Goal: Communication & Community: Answer question/provide support

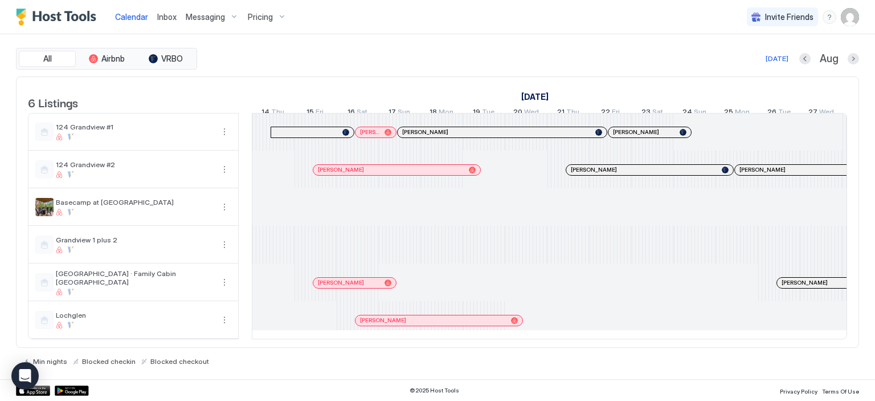
scroll to position [0, 581]
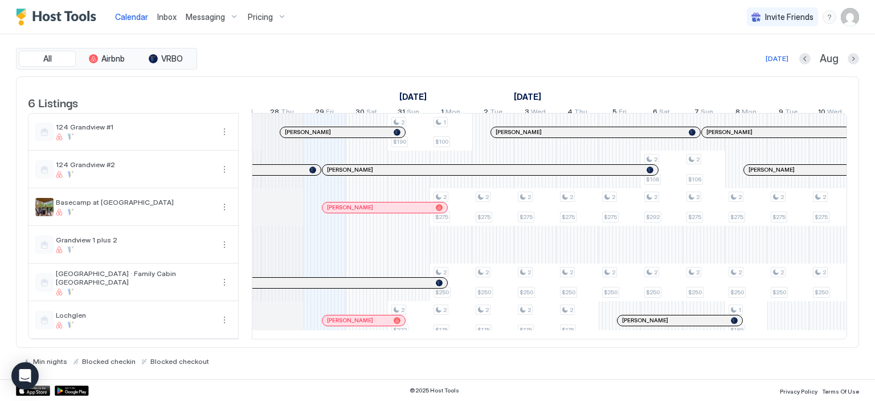
click at [171, 21] on span "Inbox" at bounding box center [166, 17] width 19 height 10
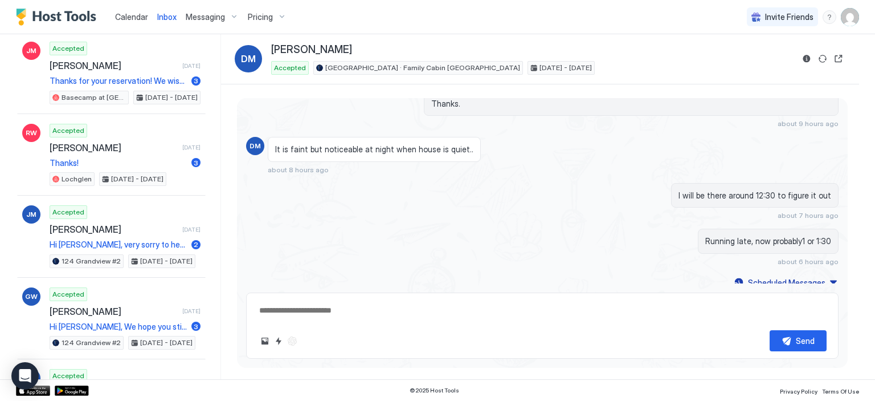
scroll to position [342, 0]
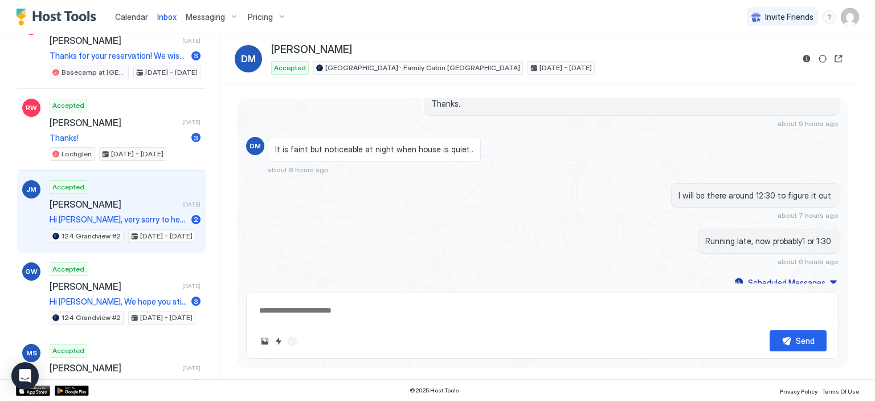
click at [134, 198] on span "[PERSON_NAME]" at bounding box center [114, 203] width 128 height 11
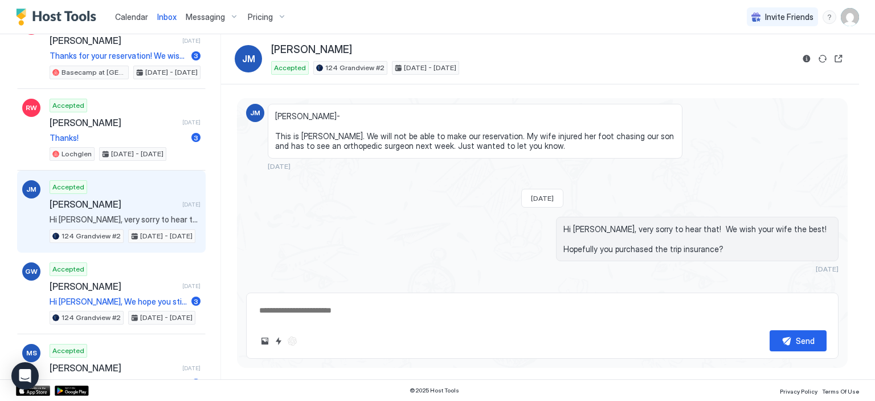
scroll to position [1222, 0]
click at [782, 284] on div "Scheduled Messages" at bounding box center [786, 290] width 77 height 12
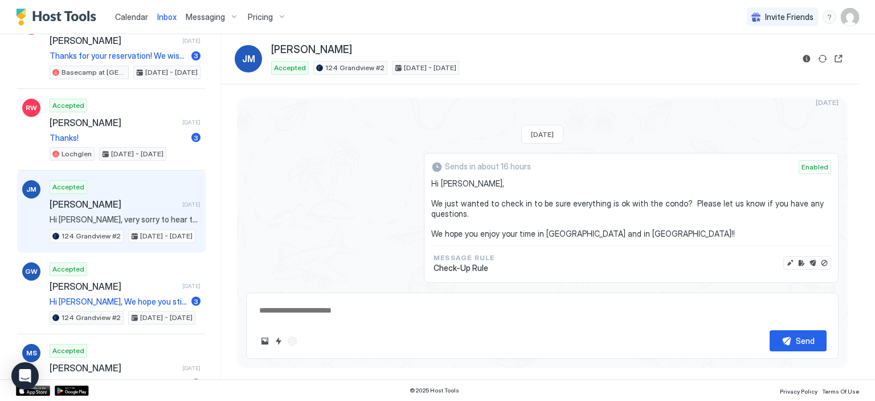
scroll to position [1464, 0]
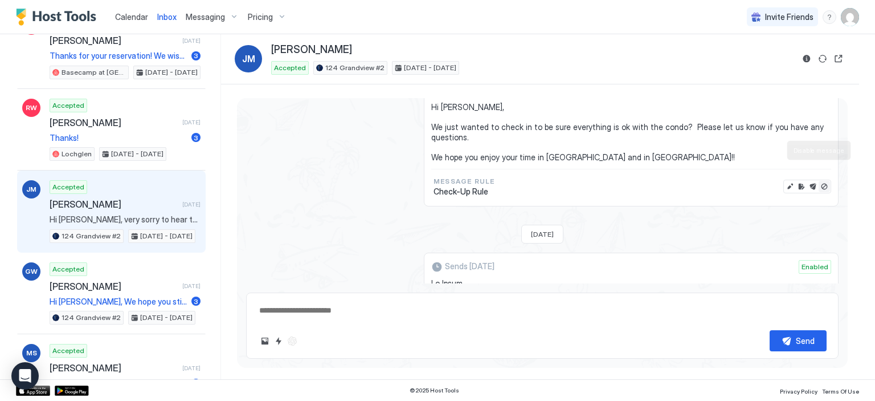
click at [819, 181] on button "Disable message" at bounding box center [824, 186] width 11 height 11
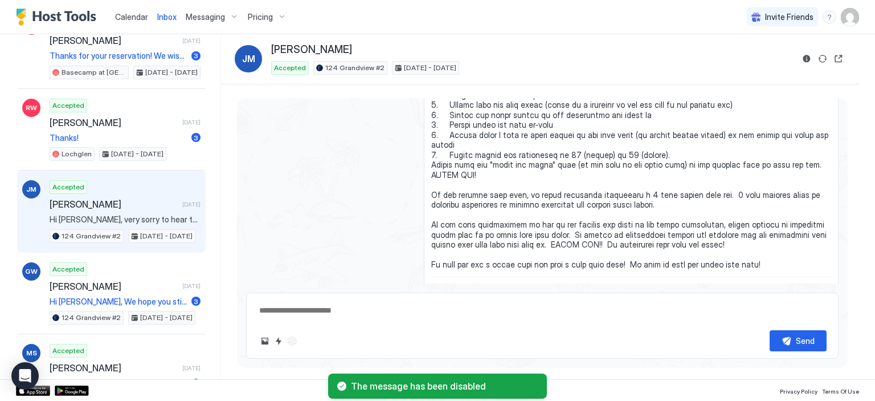
scroll to position [1749, 0]
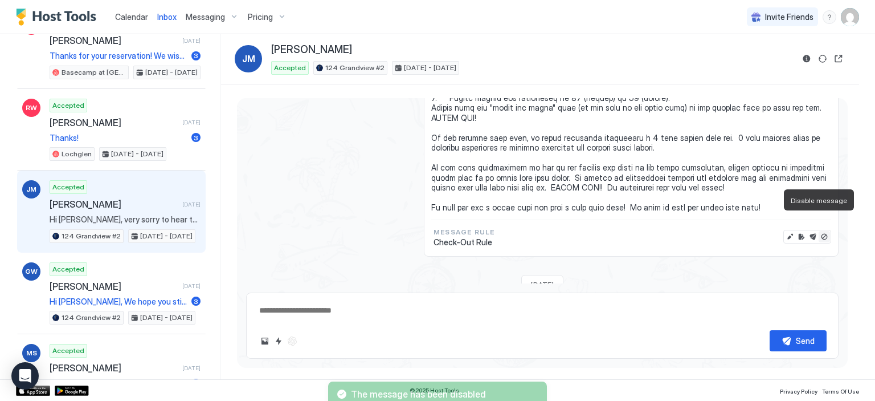
click at [819, 231] on button "Disable message" at bounding box center [824, 236] width 11 height 11
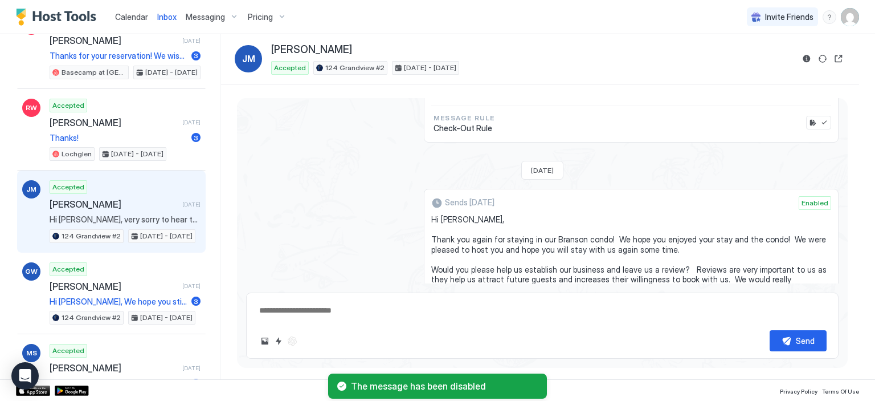
scroll to position [1977, 0]
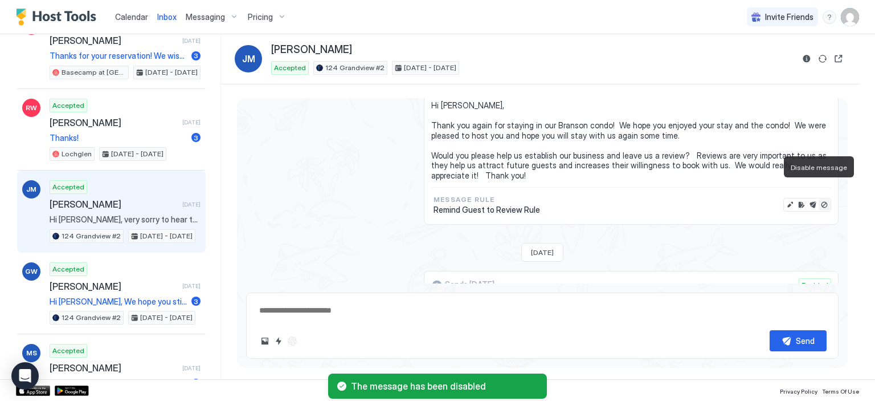
click at [819, 199] on button "Disable message" at bounding box center [824, 204] width 11 height 11
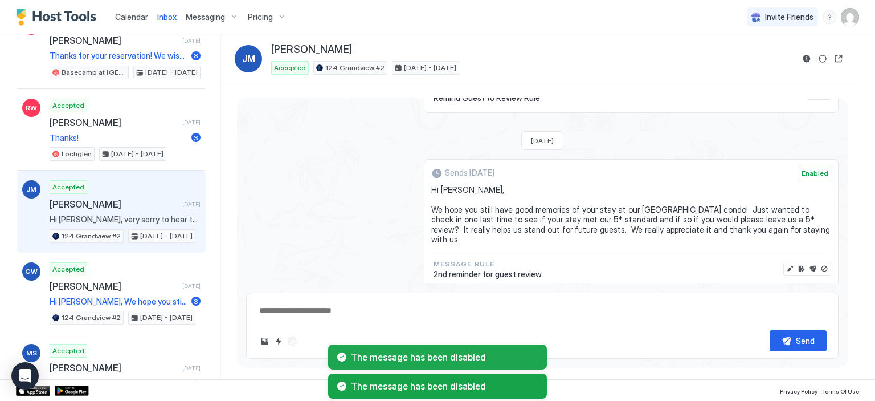
scroll to position [2091, 0]
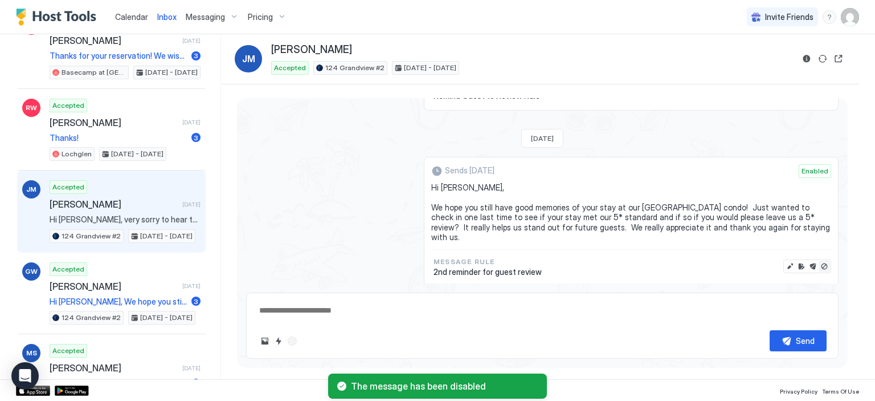
click at [819, 260] on button "Disable message" at bounding box center [824, 265] width 11 height 11
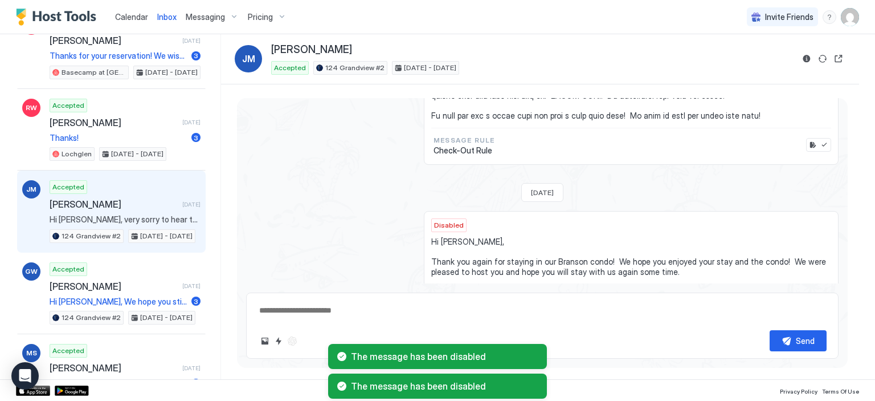
scroll to position [1749, 0]
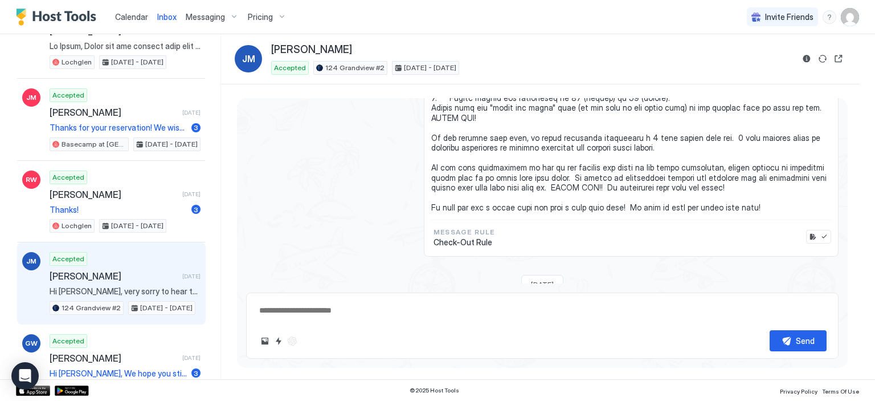
type textarea "*"
